Goal: Check status: Check status

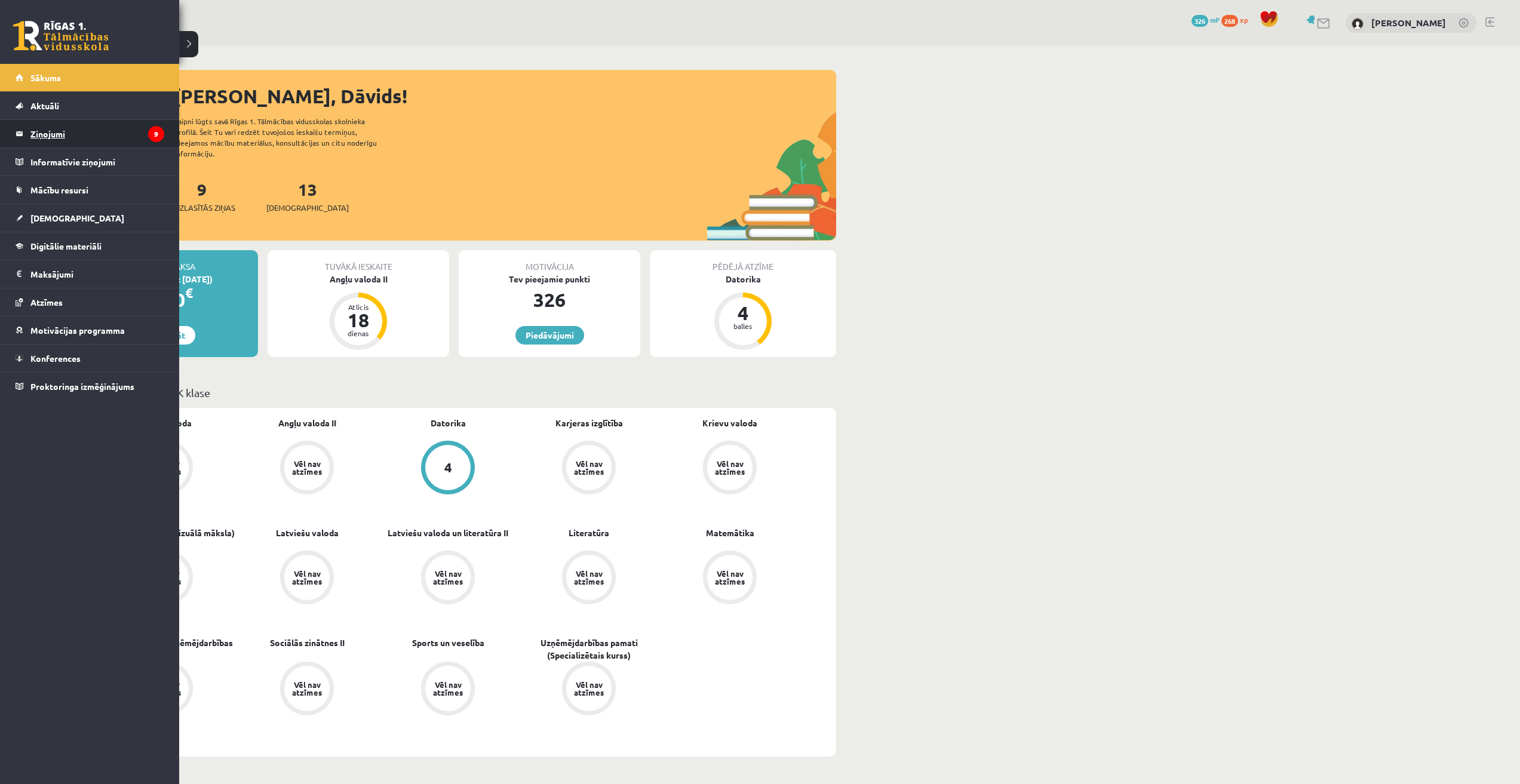
click at [63, 133] on legend "Ziņojumi 9" at bounding box center [98, 134] width 134 height 28
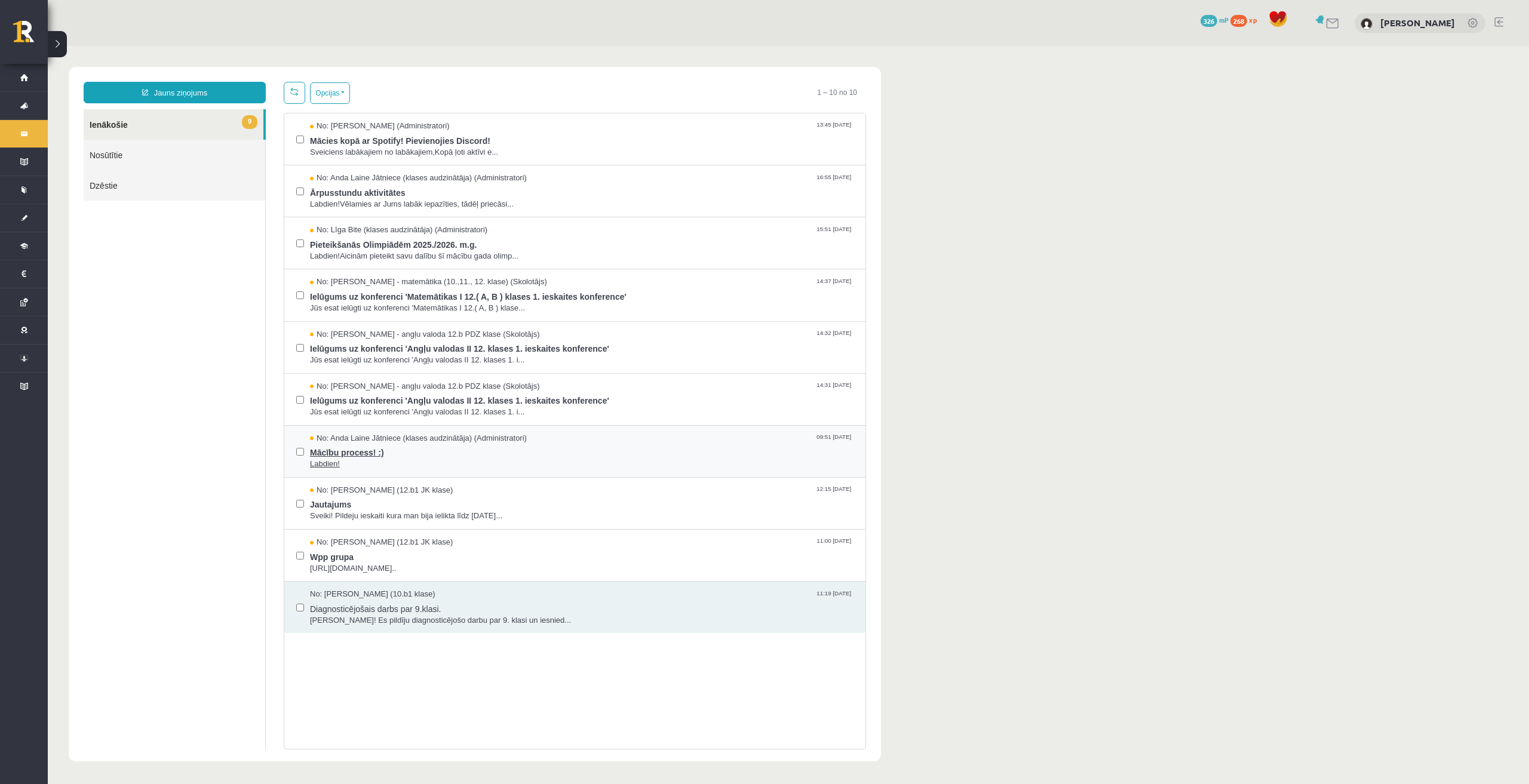
click at [353, 448] on span "Mācību process! :)" at bounding box center [582, 451] width 544 height 15
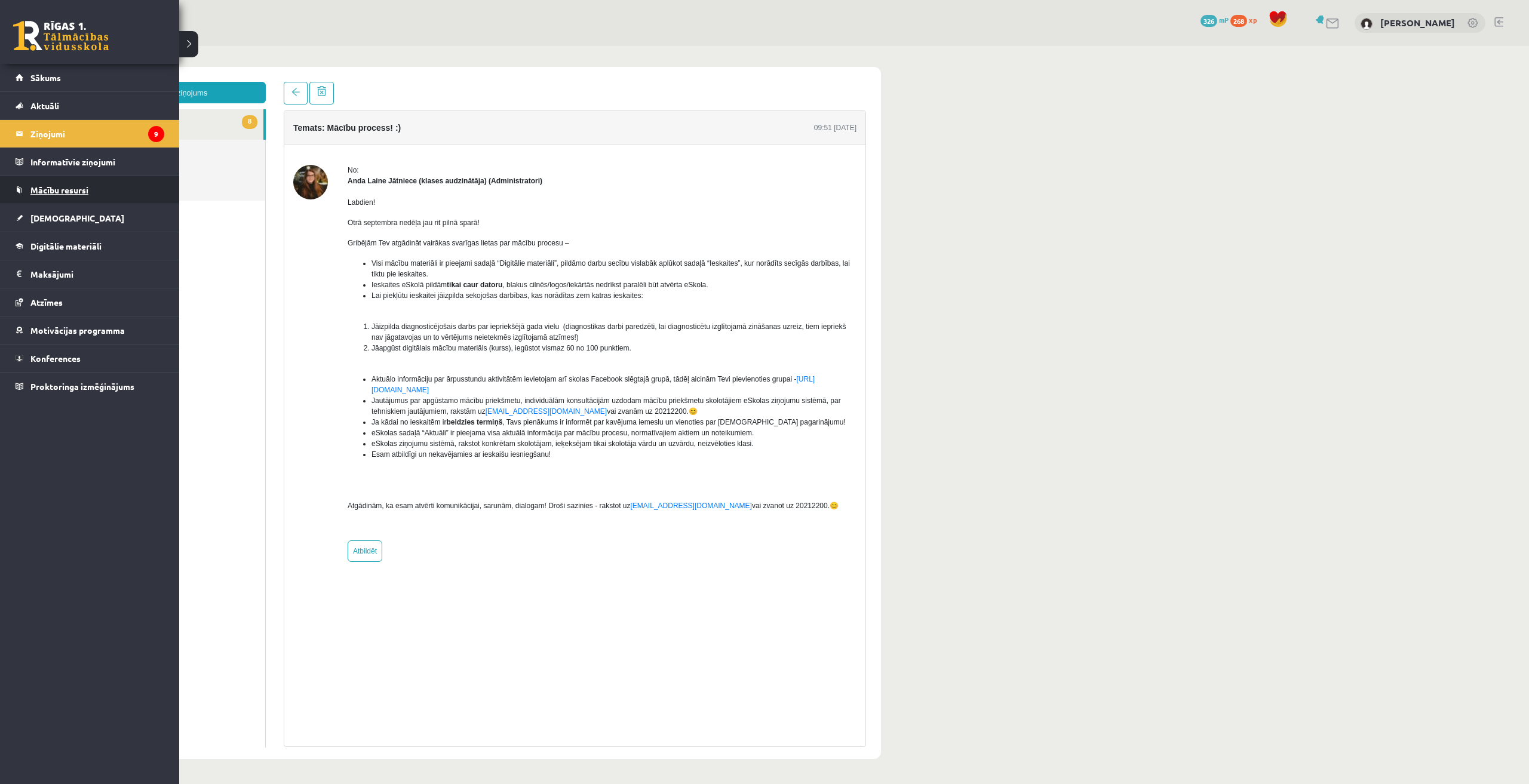
click at [28, 192] on link "Mācību resursi" at bounding box center [90, 191] width 149 height 28
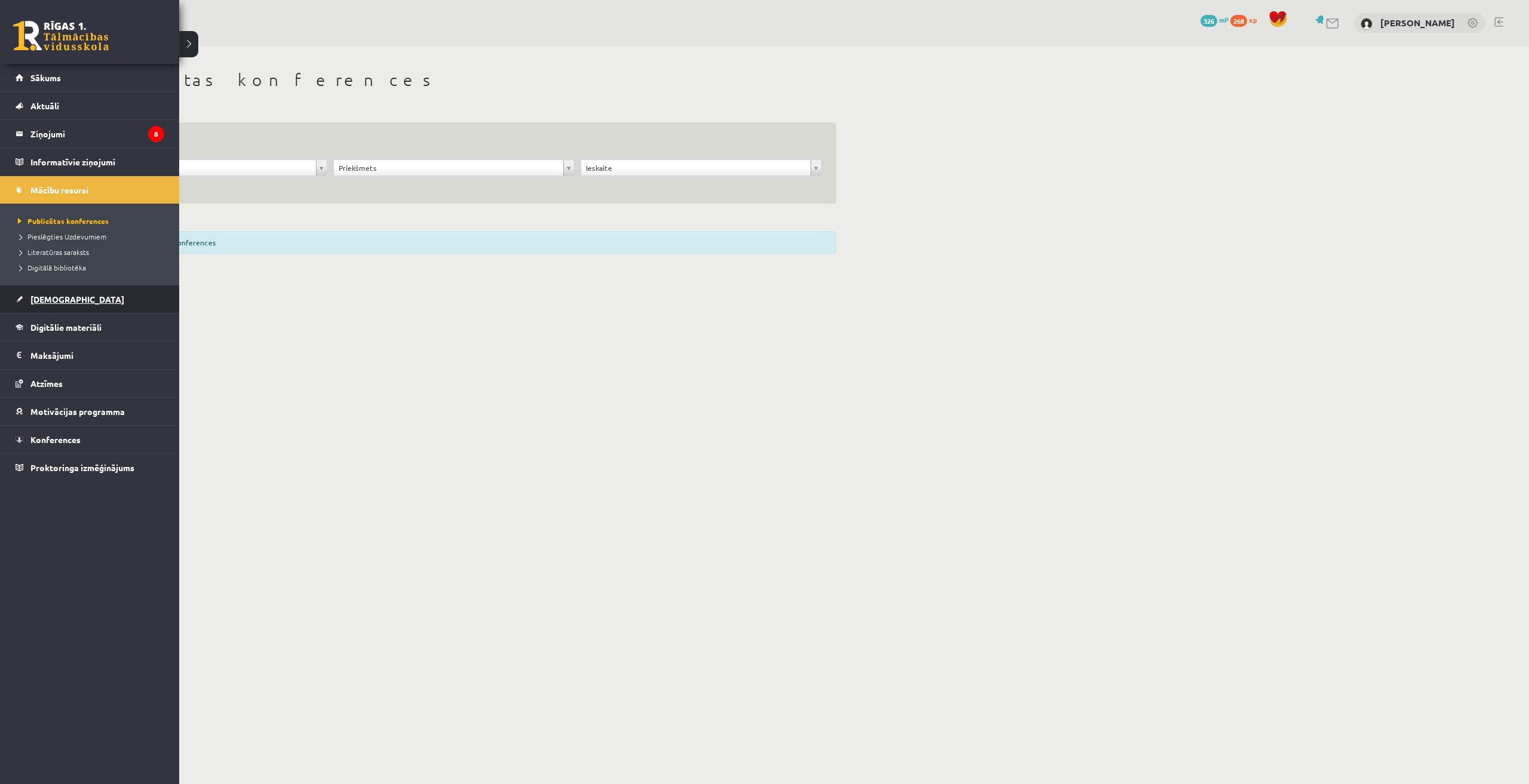
click at [72, 308] on link "[DEMOGRAPHIC_DATA]" at bounding box center [90, 299] width 149 height 28
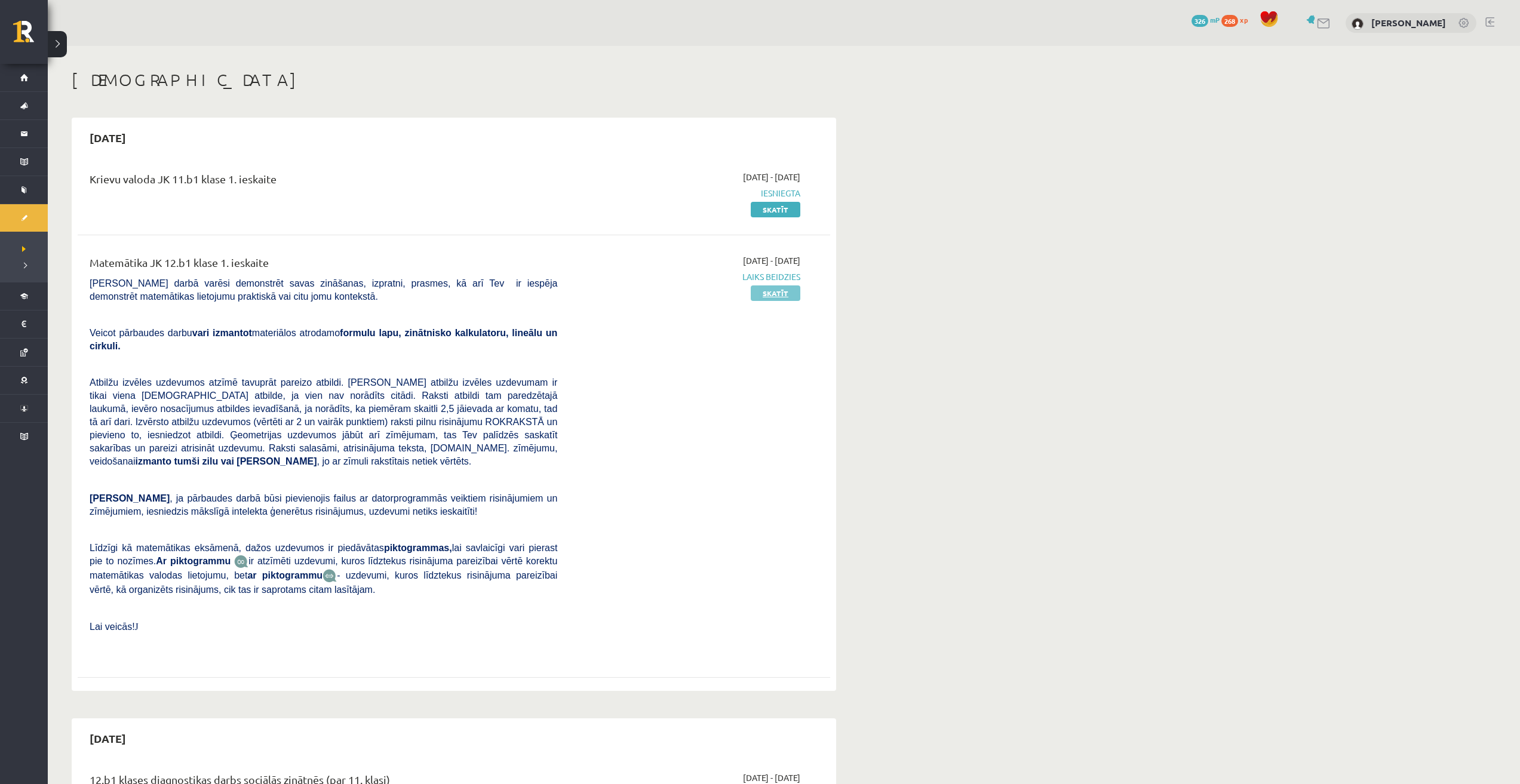
click at [778, 295] on link "Skatīt" at bounding box center [775, 293] width 50 height 16
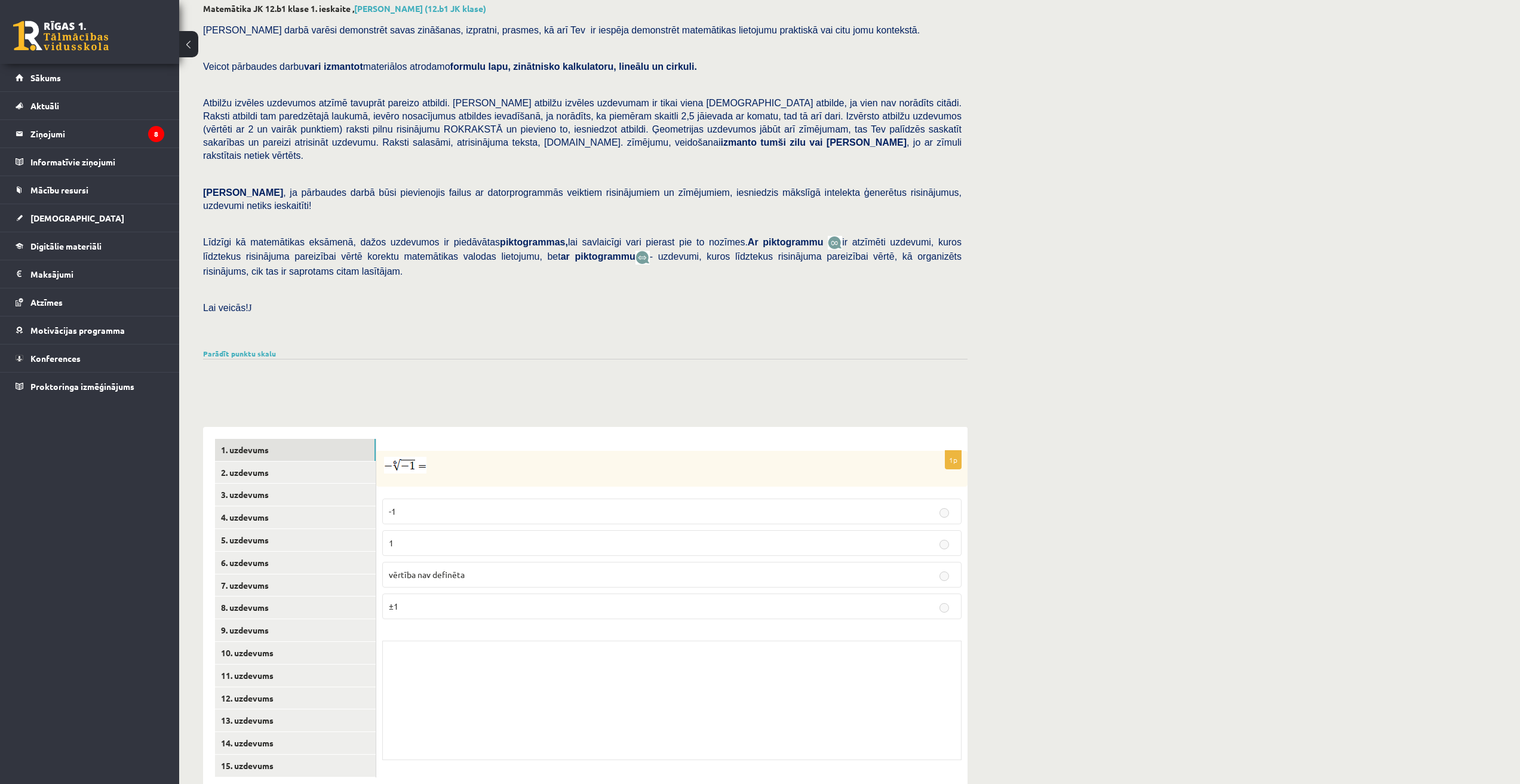
scroll to position [69, 0]
click at [318, 752] on link "15. uzdevums" at bounding box center [294, 763] width 161 height 22
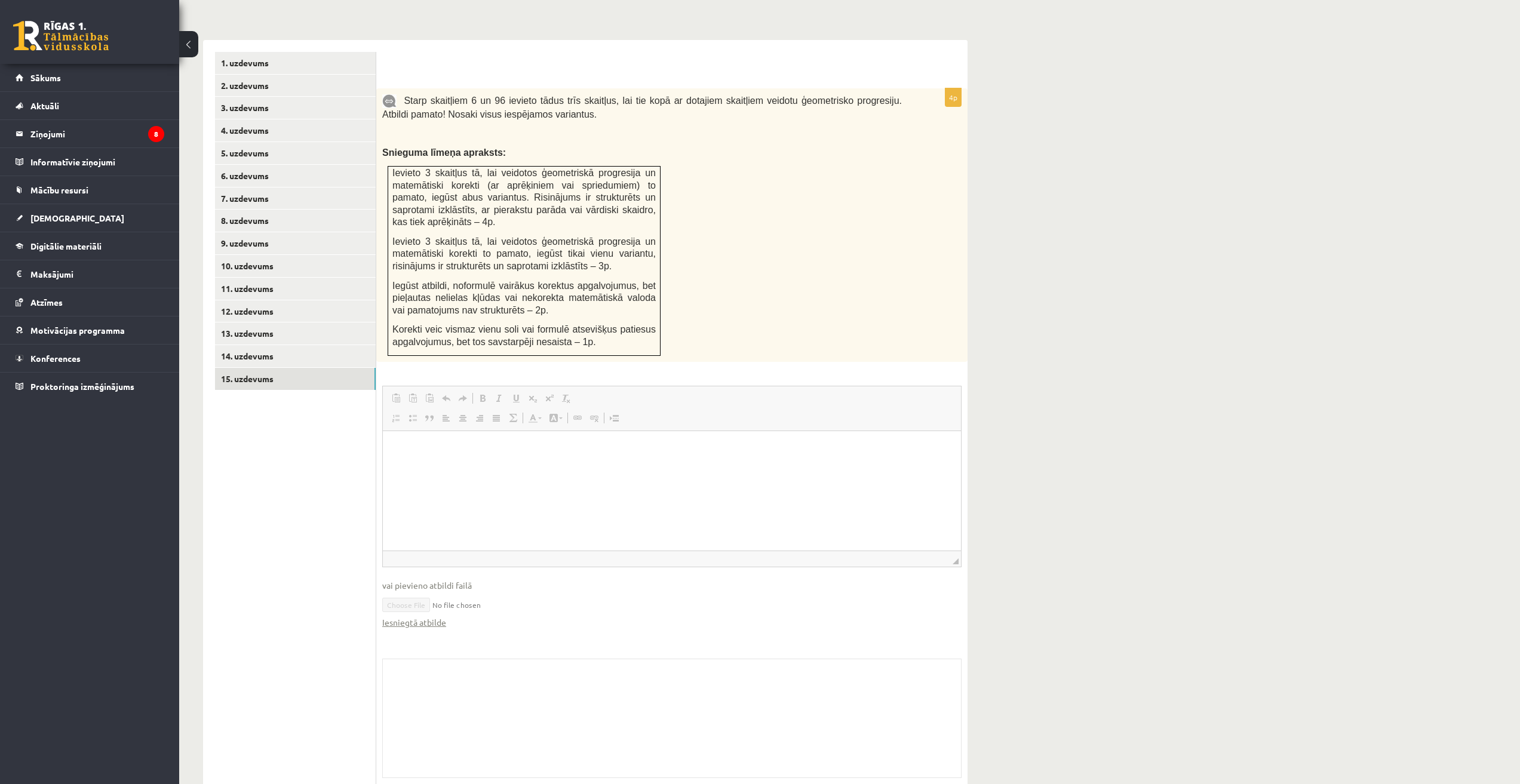
scroll to position [462, 0]
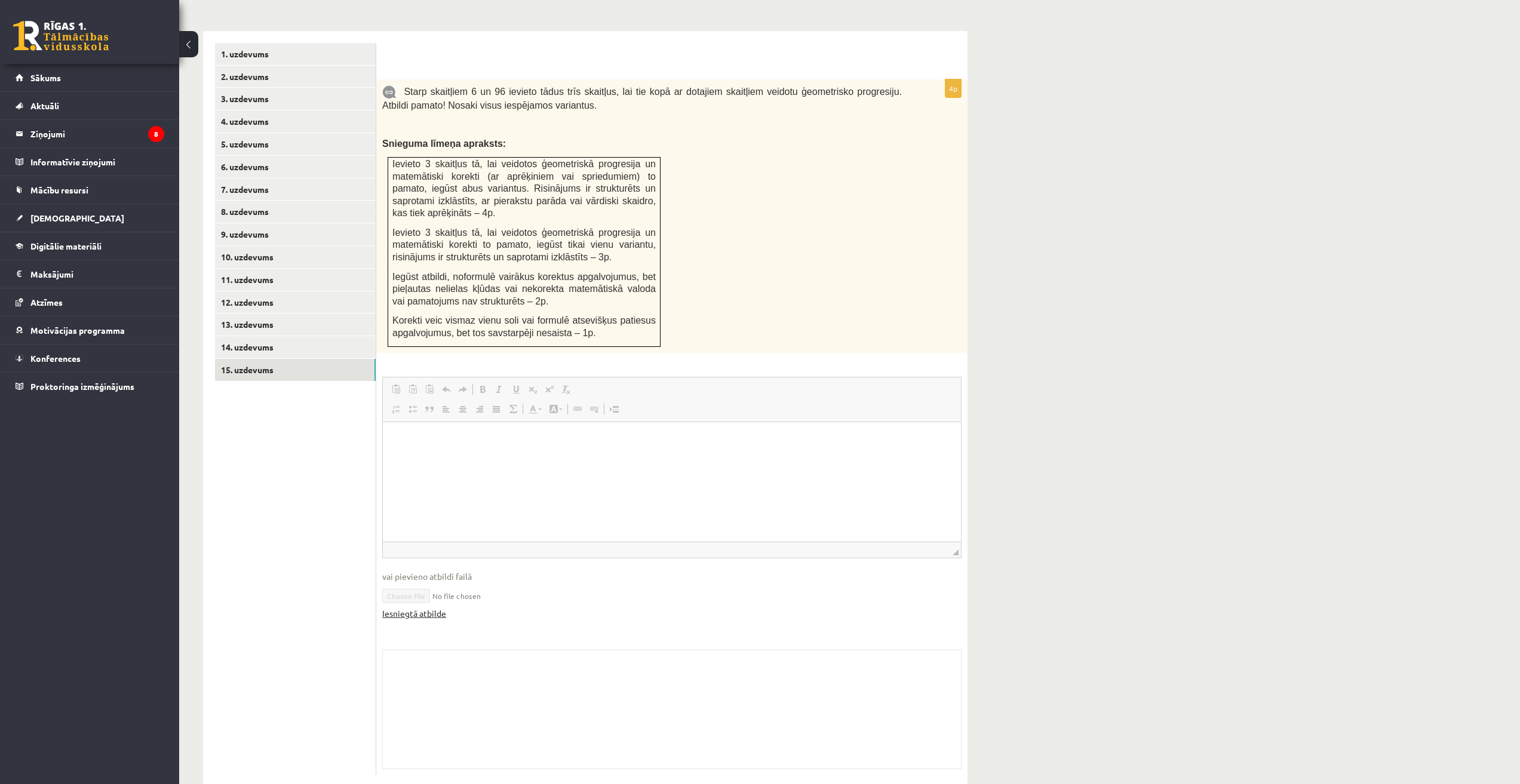
click at [410, 607] on link "Iesniegtā atbilde" at bounding box center [414, 613] width 64 height 13
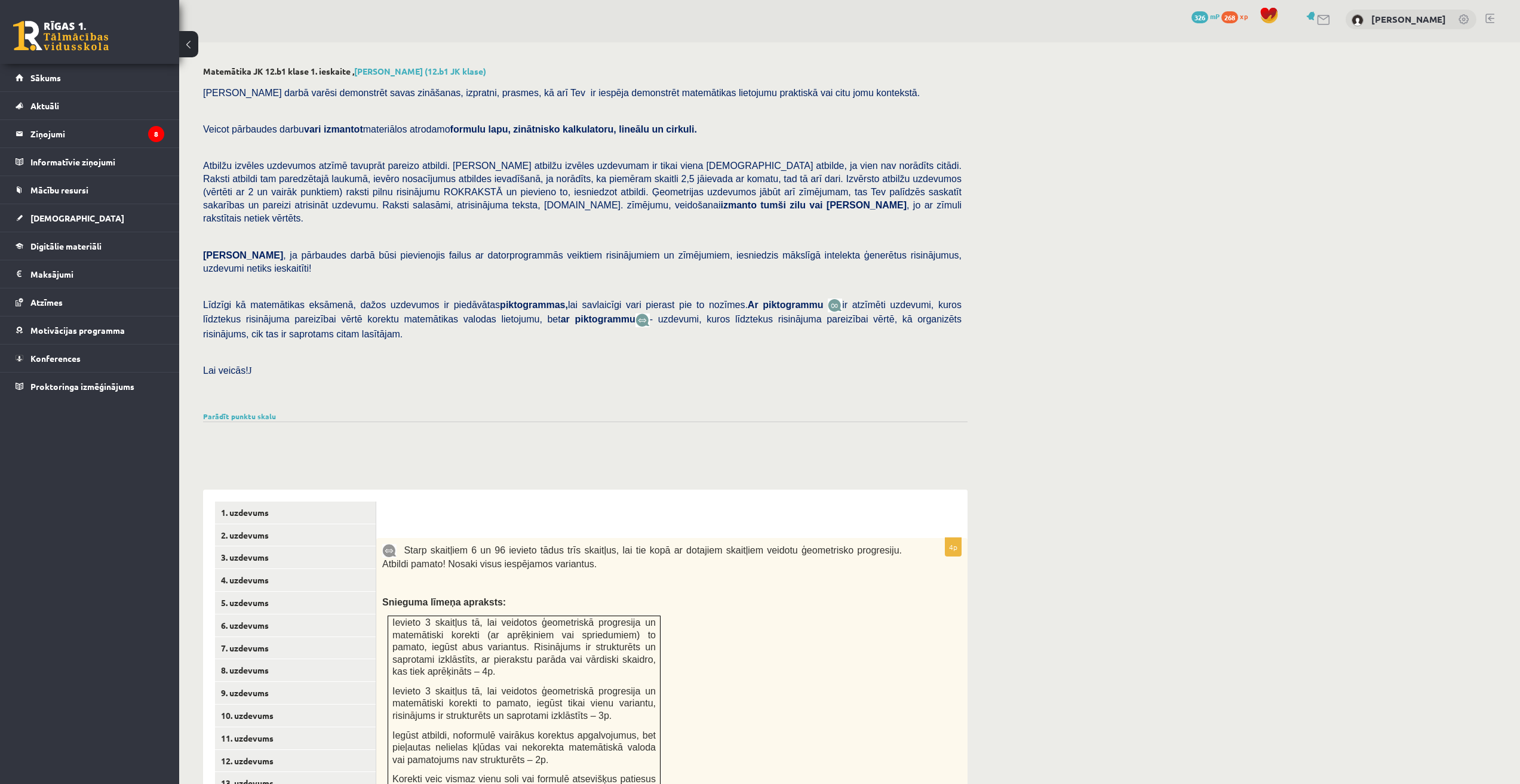
scroll to position [0, 0]
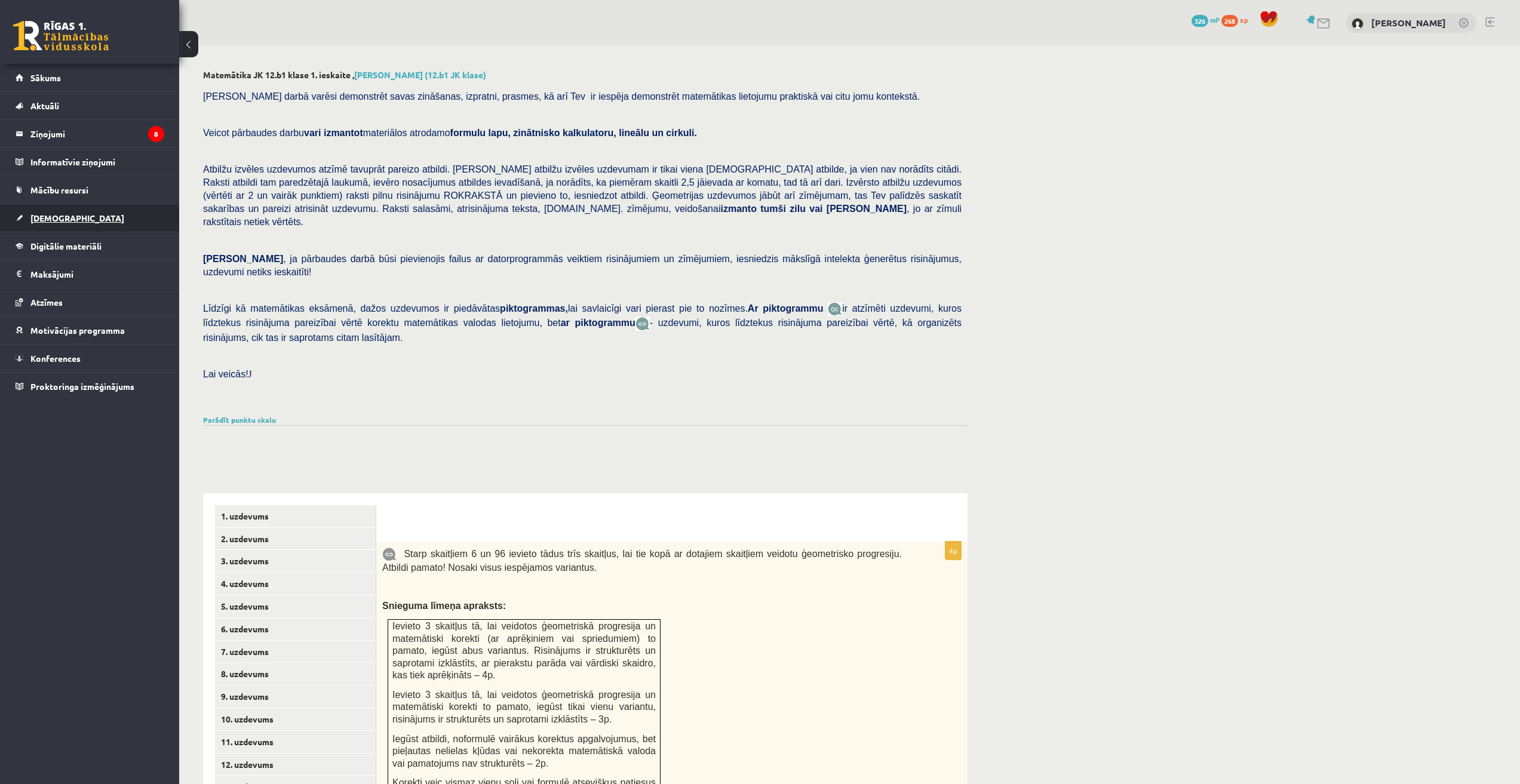
click at [52, 211] on link "[DEMOGRAPHIC_DATA]" at bounding box center [90, 218] width 149 height 28
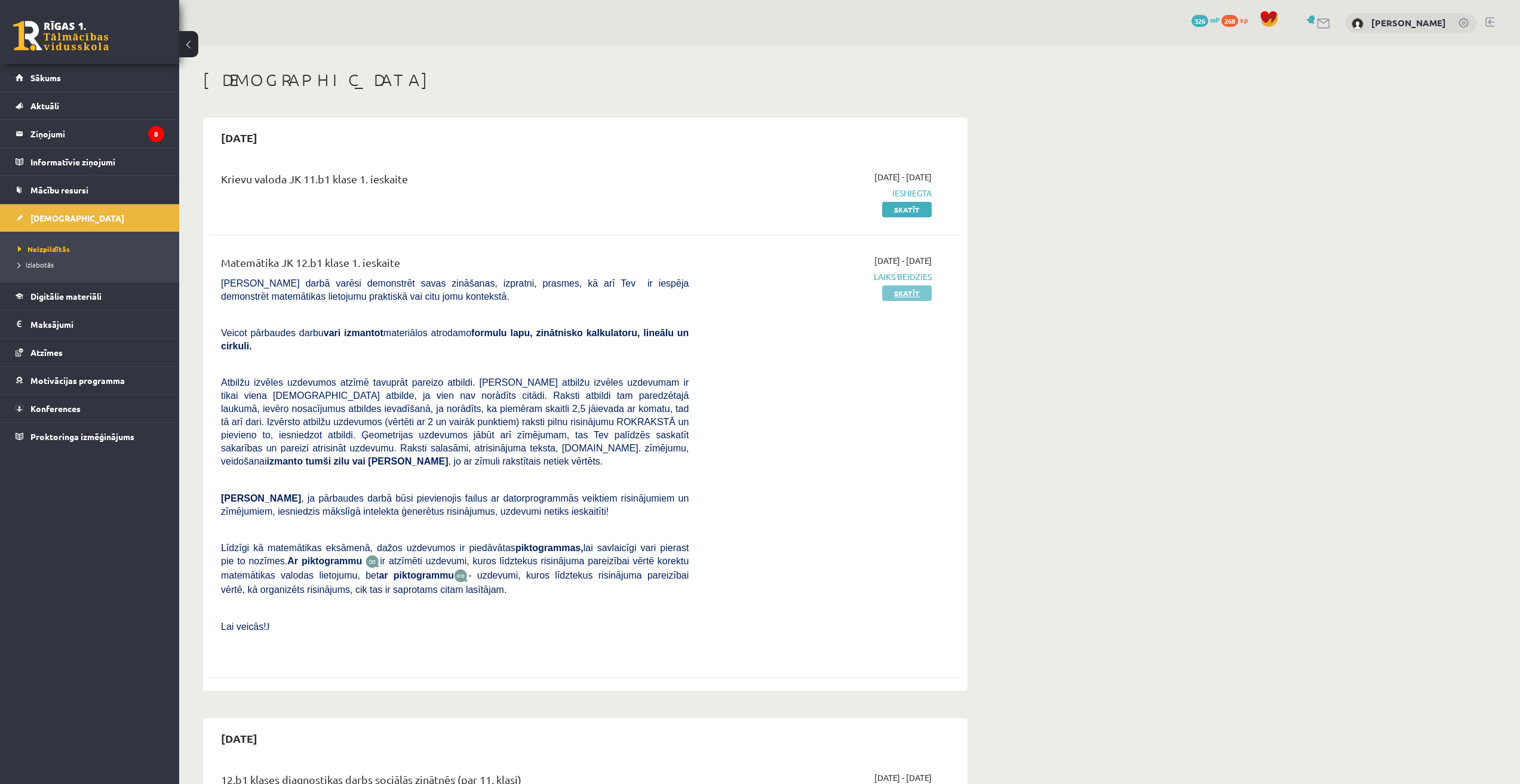
click at [909, 292] on link "Skatīt" at bounding box center [907, 293] width 50 height 16
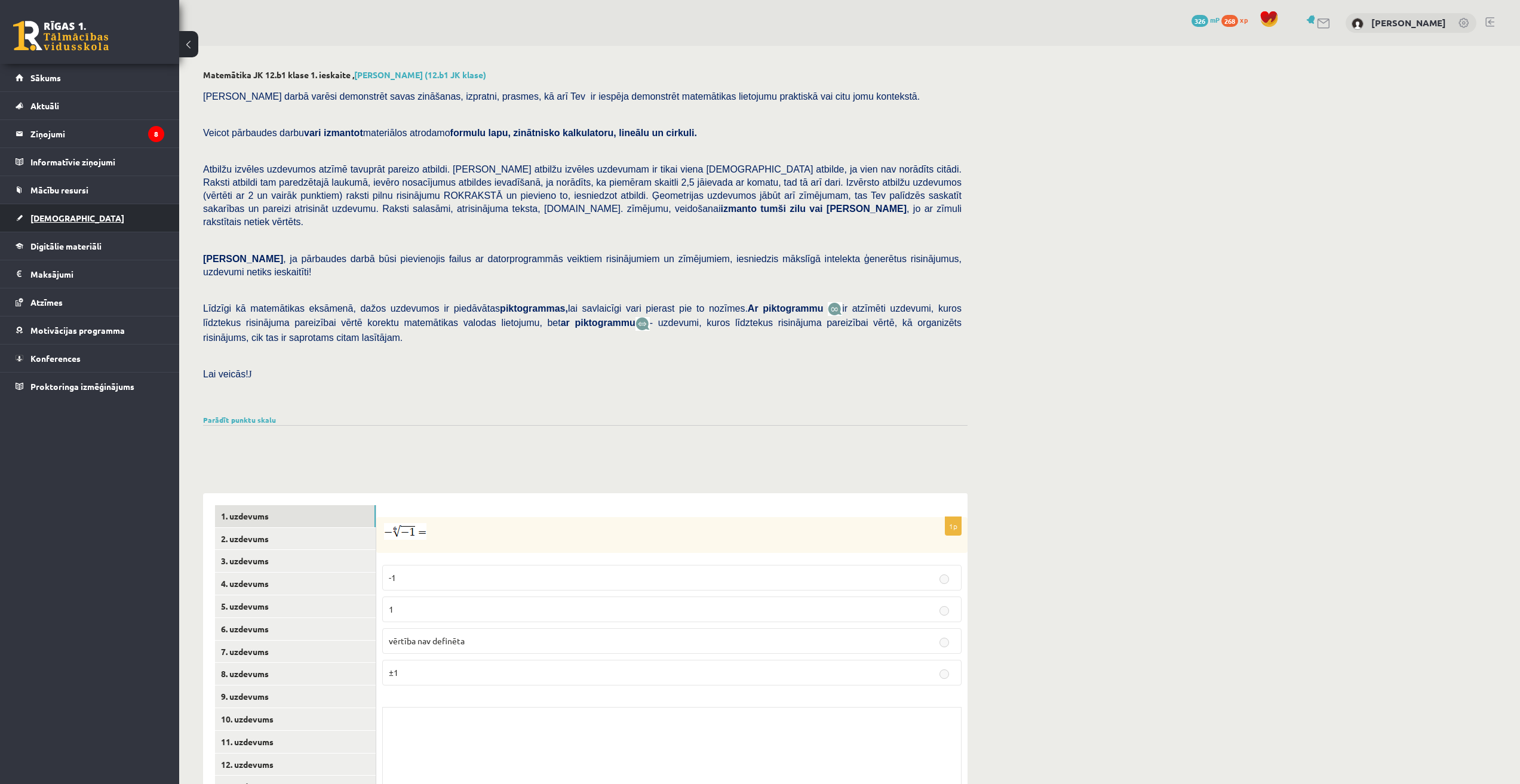
click at [68, 219] on link "[DEMOGRAPHIC_DATA]" at bounding box center [90, 218] width 149 height 28
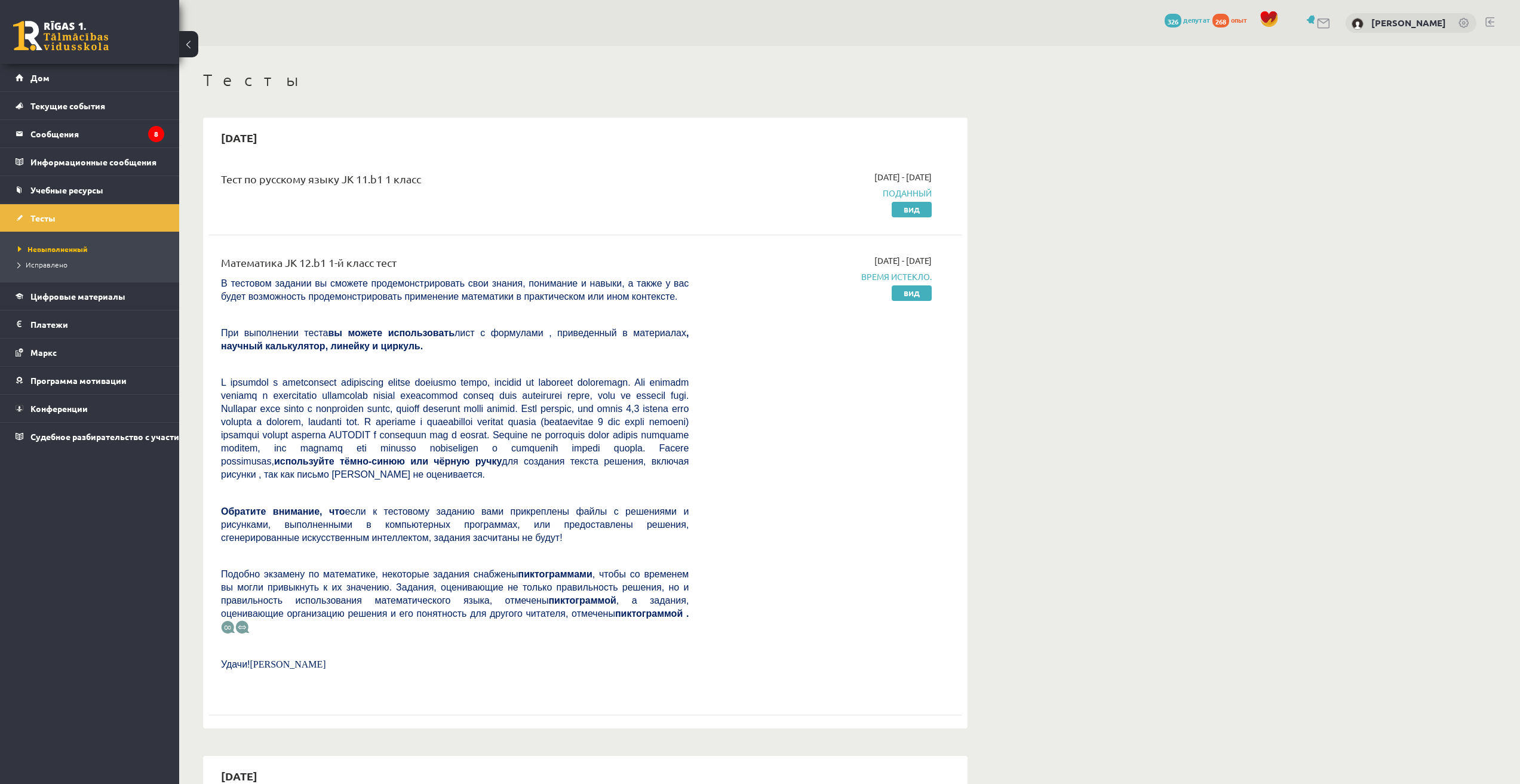
click at [899, 273] on font "Время истекло." at bounding box center [896, 276] width 71 height 11
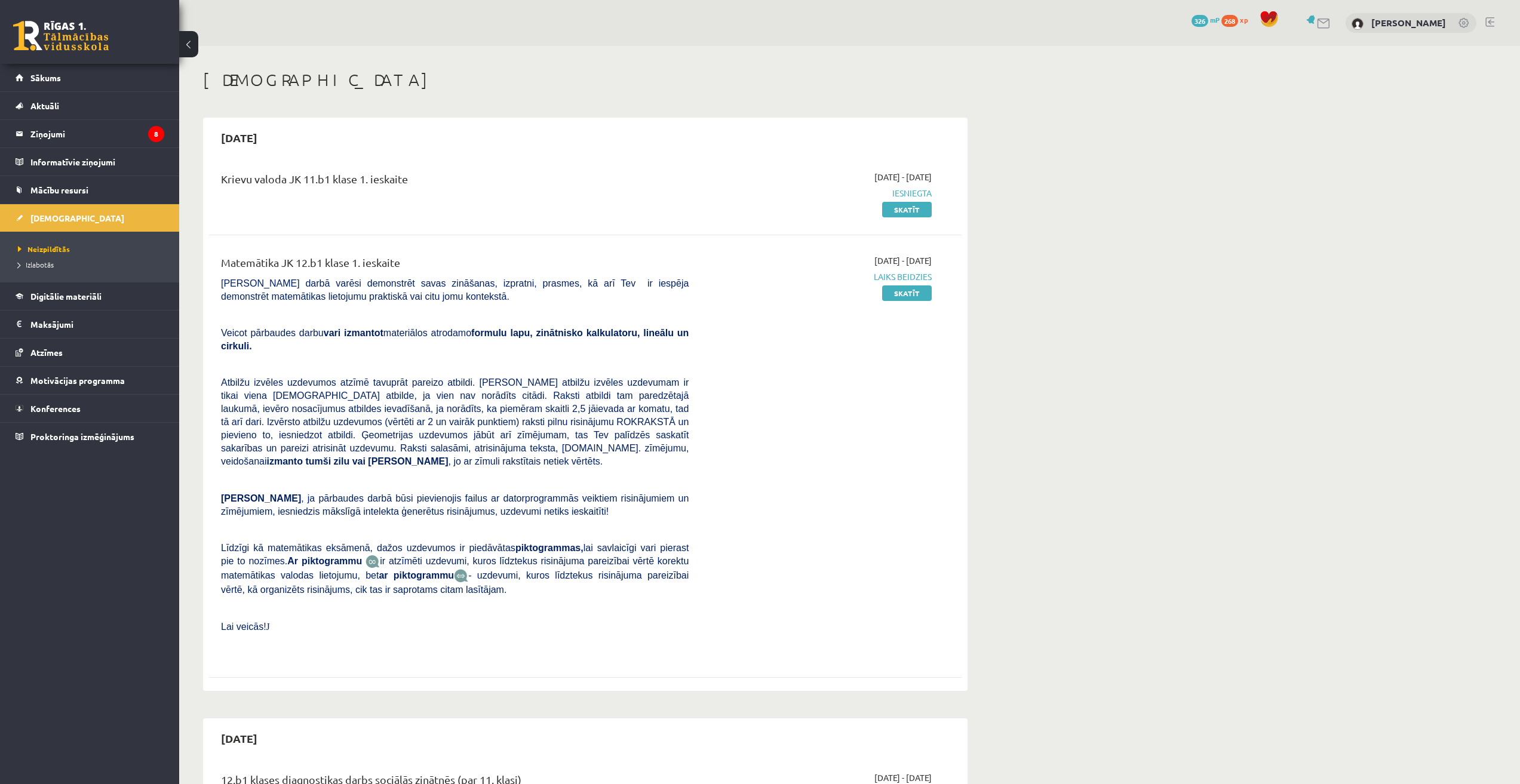
click at [65, 73] on link "Sākums" at bounding box center [90, 78] width 149 height 28
